Goal: Task Accomplishment & Management: Manage account settings

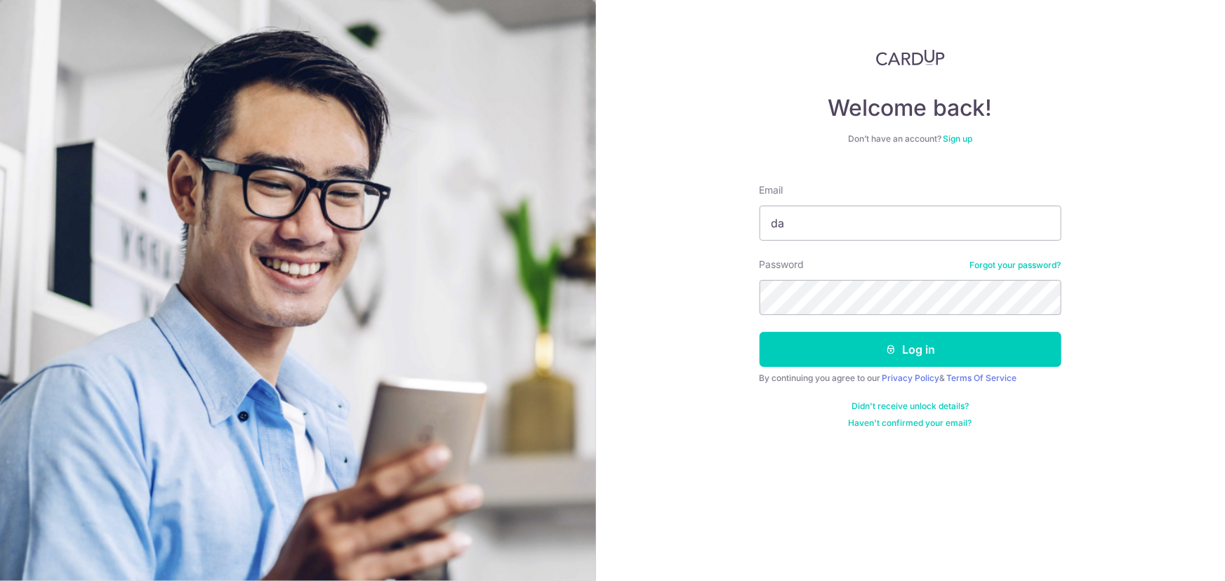
type input "[PERSON_NAME][EMAIL_ADDRESS][DOMAIN_NAME]"
click at [759, 332] on button "Log in" at bounding box center [910, 349] width 302 height 35
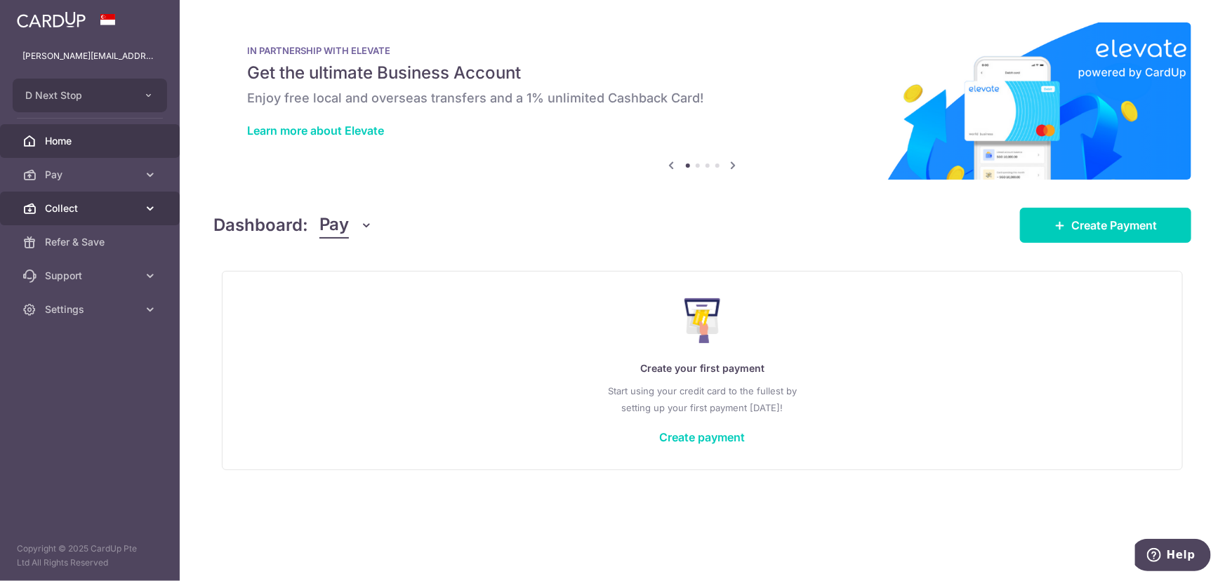
click at [72, 202] on span "Collect" at bounding box center [91, 208] width 93 height 14
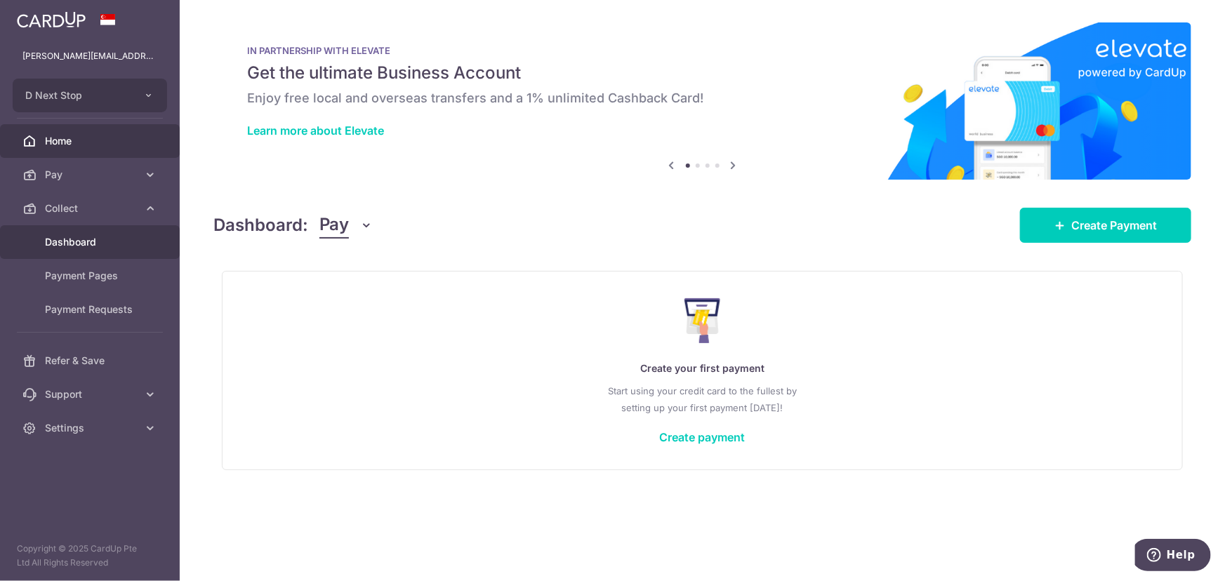
click at [61, 233] on link "Dashboard" at bounding box center [90, 242] width 180 height 34
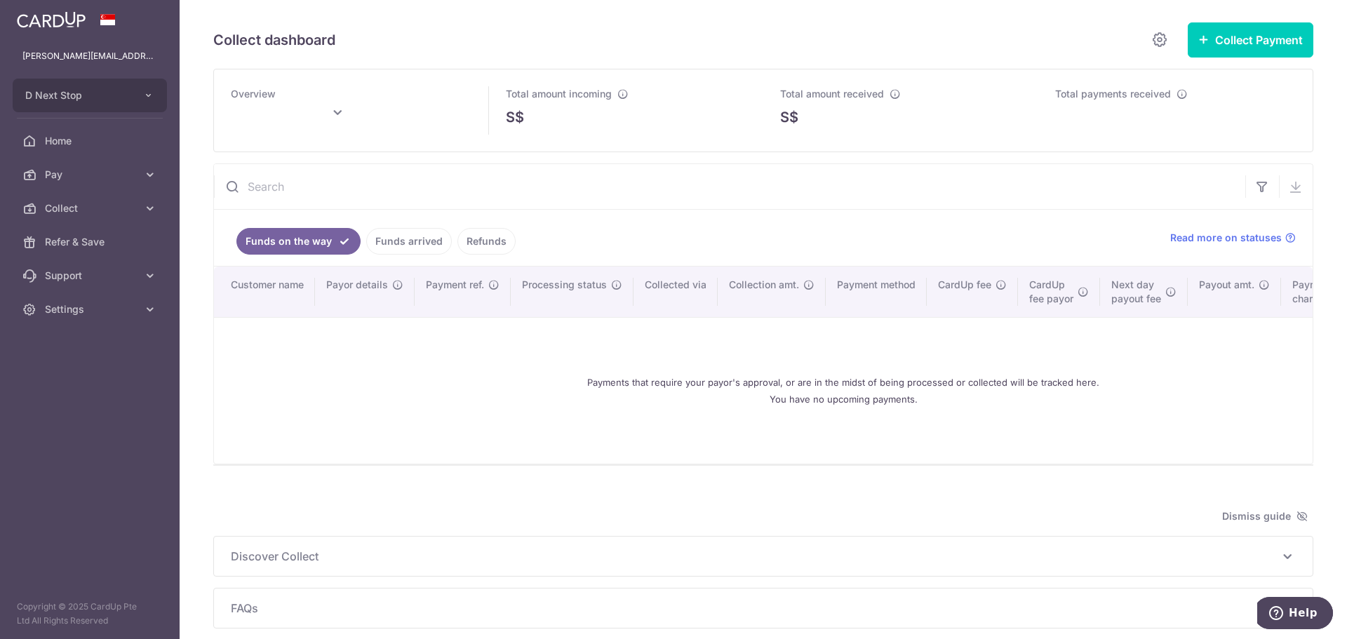
drag, startPoint x: 563, startPoint y: 463, endPoint x: 1047, endPoint y: 460, distance: 483.5
click at [1047, 460] on td "Payments that require your payor's approval, or are in the midst of being proce…" at bounding box center [843, 390] width 1259 height 147
click at [1047, 458] on td "Payments that require your payor's approval, or are in the midst of being proce…" at bounding box center [843, 390] width 1259 height 147
drag, startPoint x: 987, startPoint y: 472, endPoint x: 1275, endPoint y: 455, distance: 288.9
click at [1224, 455] on div "Overview Total amount incoming S$ Total amount received S$ Total payments recei…" at bounding box center [763, 349] width 1100 height 560
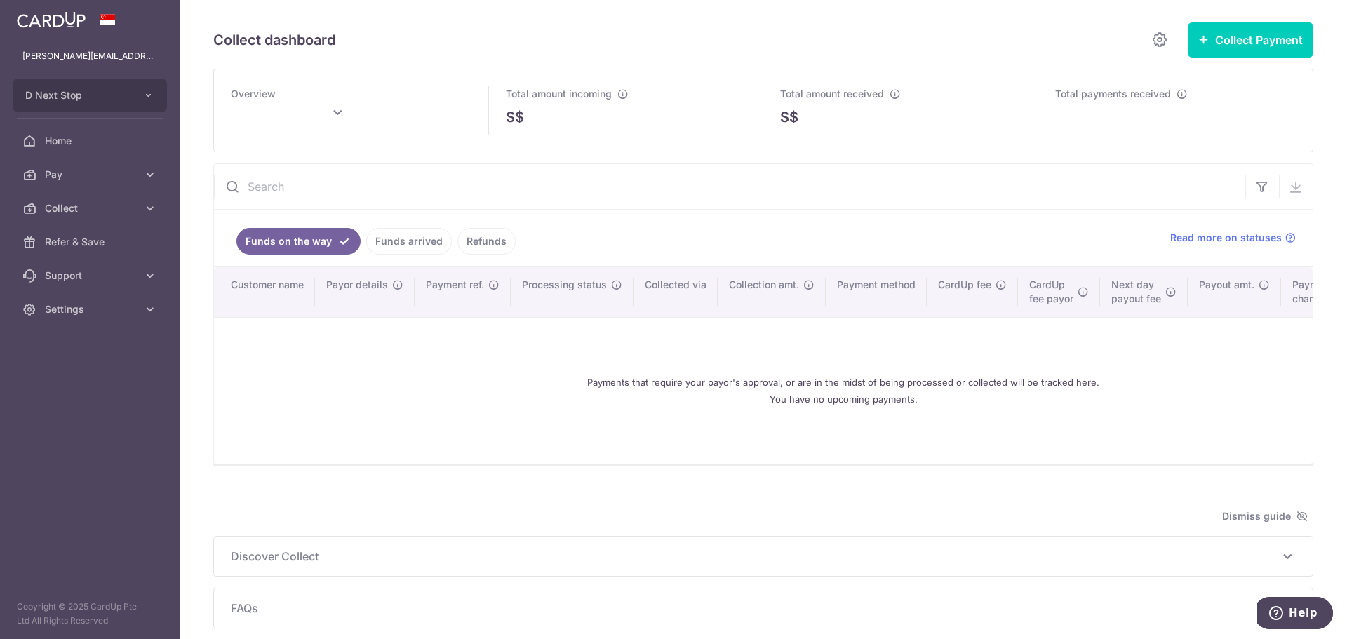
click at [409, 241] on link "Funds arrived" at bounding box center [409, 241] width 86 height 27
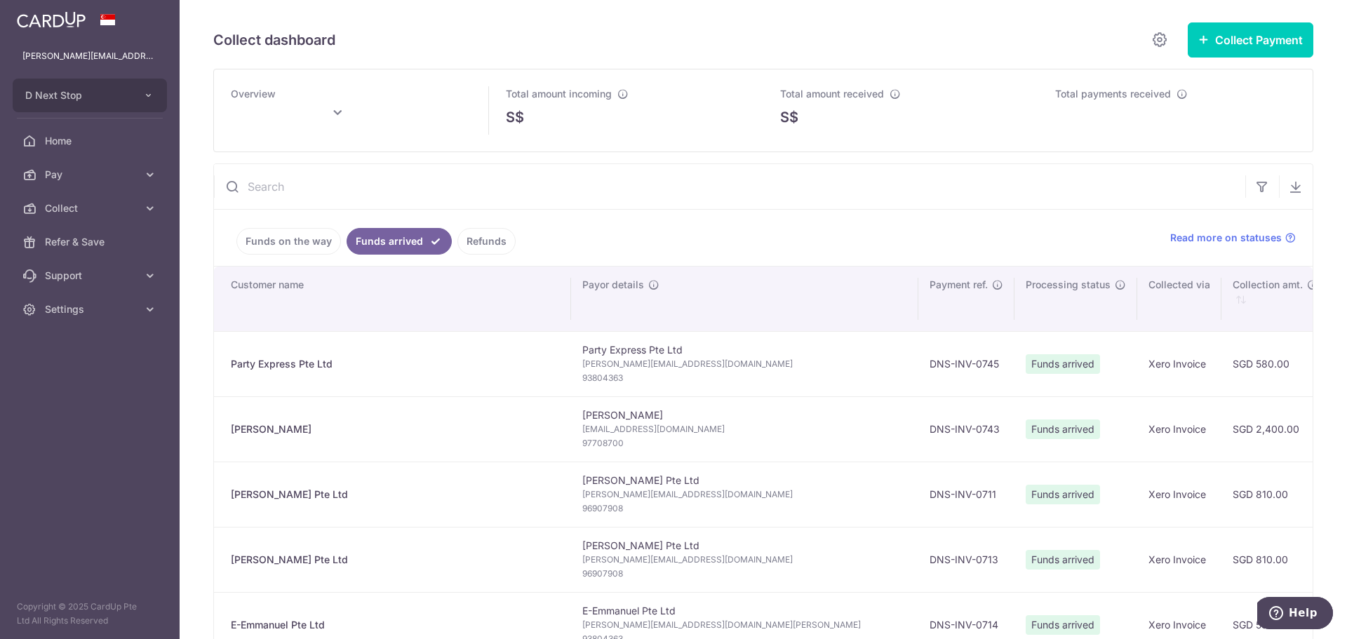
type input "[DATE]"
click at [69, 306] on span "Settings" at bounding box center [91, 309] width 93 height 14
click at [64, 378] on span "Logout" at bounding box center [91, 377] width 93 height 14
